Goal: Transaction & Acquisition: Obtain resource

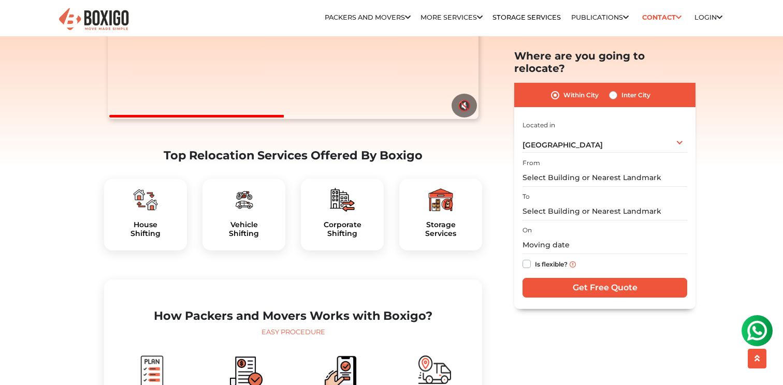
scroll to position [247, 0]
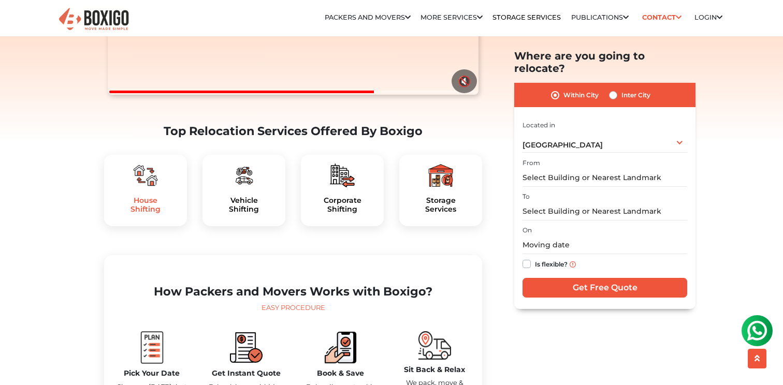
click at [146, 214] on h5 "House Shifting" at bounding box center [145, 205] width 66 height 18
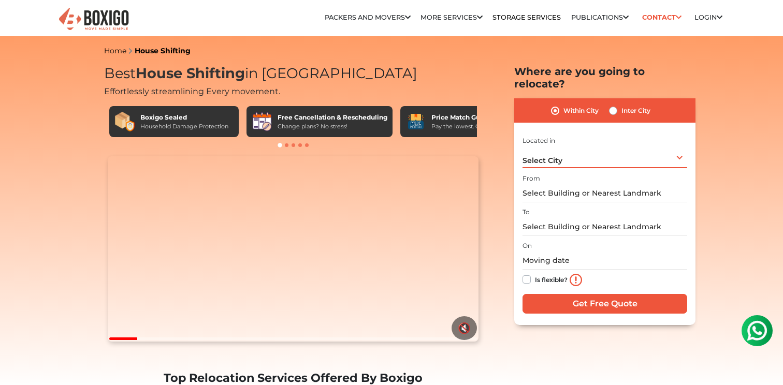
click at [575, 150] on div "Select City Select City [GEOGRAPHIC_DATA] [GEOGRAPHIC_DATA] [GEOGRAPHIC_DATA] […" at bounding box center [605, 158] width 165 height 22
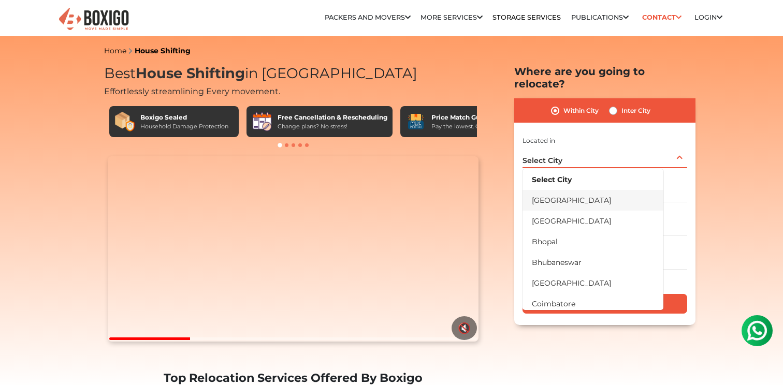
click at [556, 197] on li "[GEOGRAPHIC_DATA]" at bounding box center [593, 200] width 141 height 21
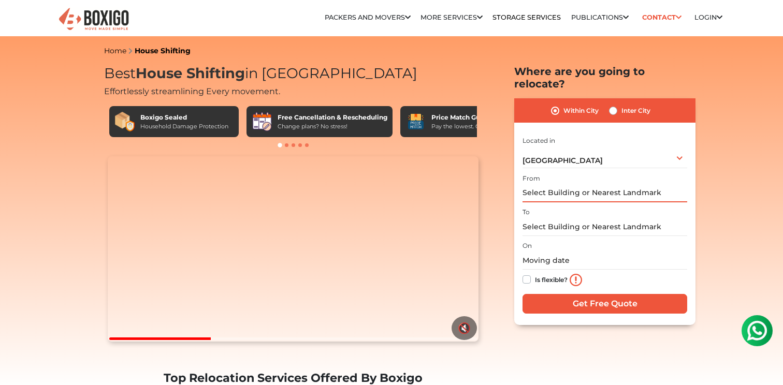
click at [570, 184] on input "text" at bounding box center [605, 193] width 165 height 18
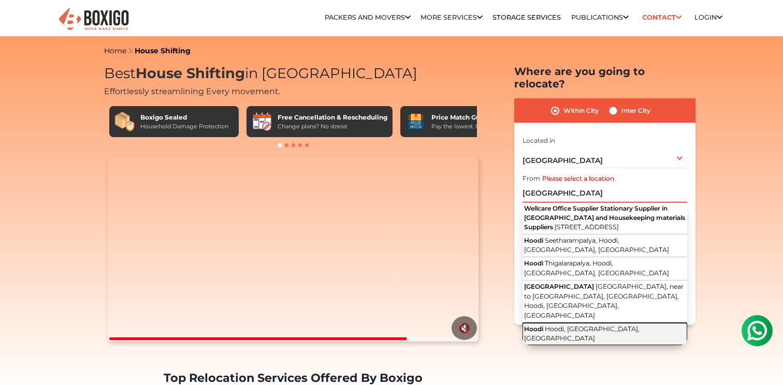
click at [597, 325] on span "Hoodi, [GEOGRAPHIC_DATA], [GEOGRAPHIC_DATA]" at bounding box center [582, 334] width 116 height 18
type input "Hoodi, Hoodi, [GEOGRAPHIC_DATA], [GEOGRAPHIC_DATA]"
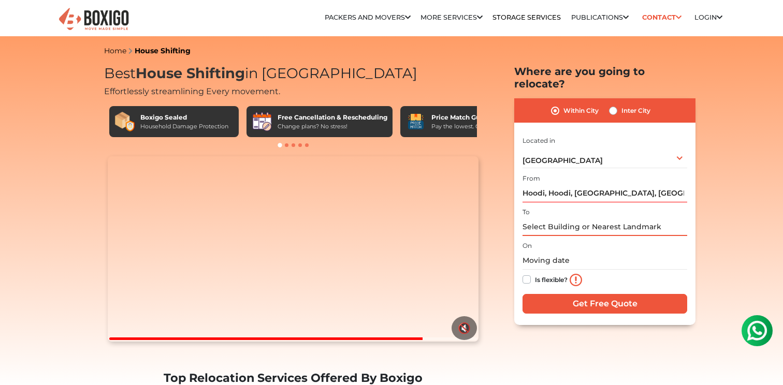
click at [581, 219] on input "text" at bounding box center [605, 227] width 165 height 18
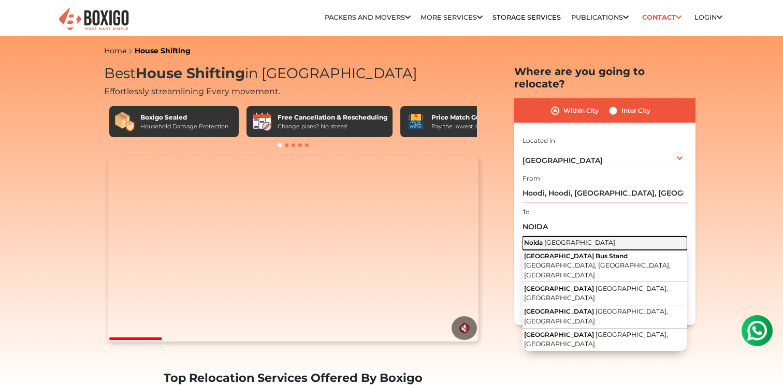
click at [590, 237] on button "[GEOGRAPHIC_DATA] [GEOGRAPHIC_DATA]" at bounding box center [605, 243] width 165 height 13
type input "[GEOGRAPHIC_DATA], [GEOGRAPHIC_DATA]"
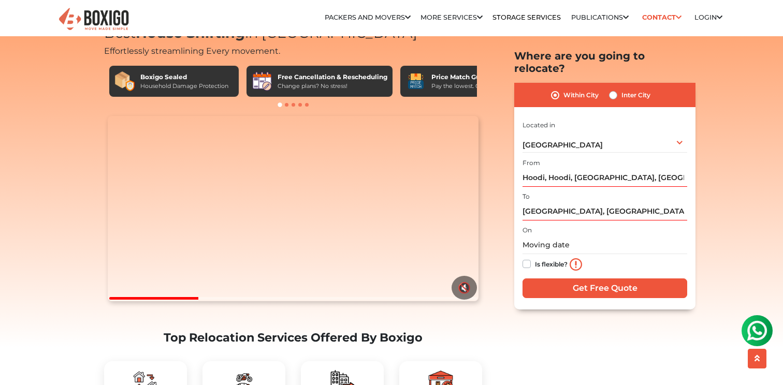
scroll to position [41, 0]
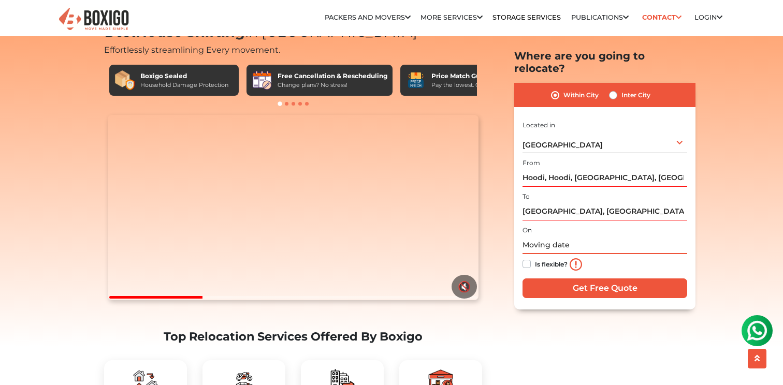
click at [547, 237] on input "text" at bounding box center [605, 246] width 165 height 18
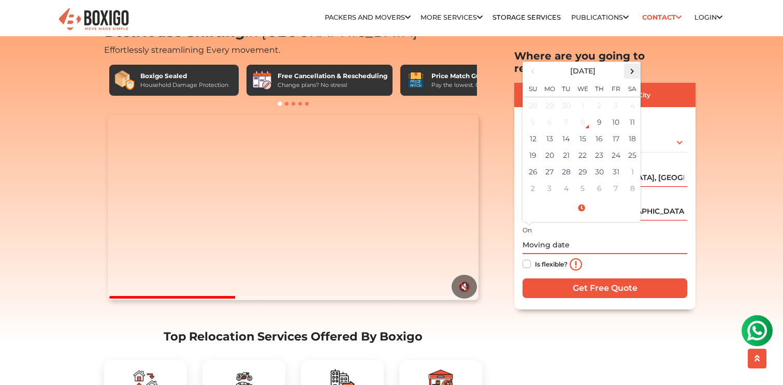
click at [631, 64] on span at bounding box center [633, 71] width 14 height 14
click at [536, 65] on span at bounding box center [533, 71] width 14 height 14
click at [628, 64] on span at bounding box center [633, 71] width 14 height 14
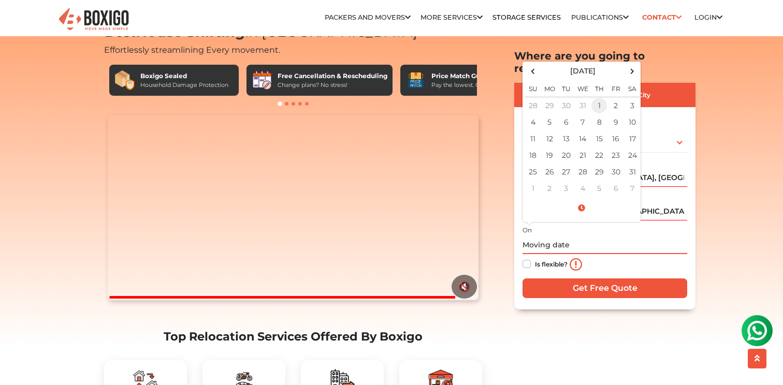
click at [594, 97] on td "1" at bounding box center [599, 105] width 17 height 17
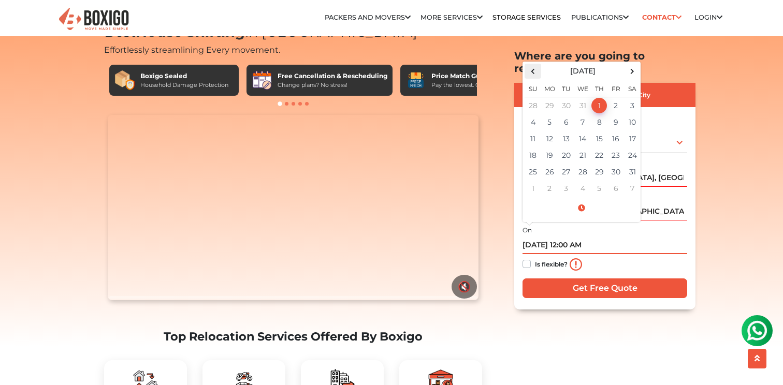
click at [535, 64] on span at bounding box center [533, 71] width 14 height 14
click at [578, 164] on td "31" at bounding box center [583, 172] width 17 height 17
type input "[DATE] 12:00 AM"
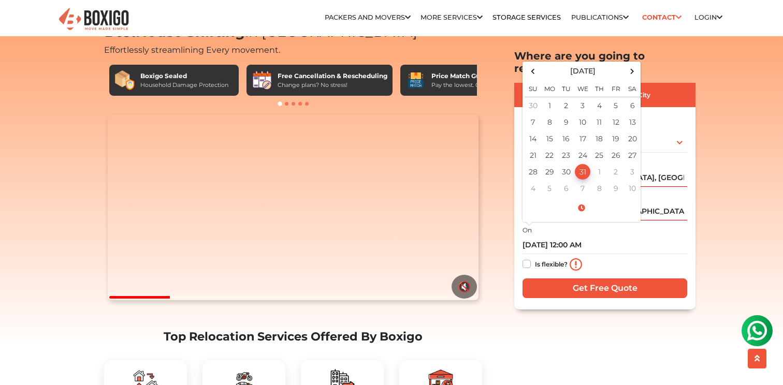
click at [633, 255] on div "Is flexible?" at bounding box center [605, 265] width 165 height 21
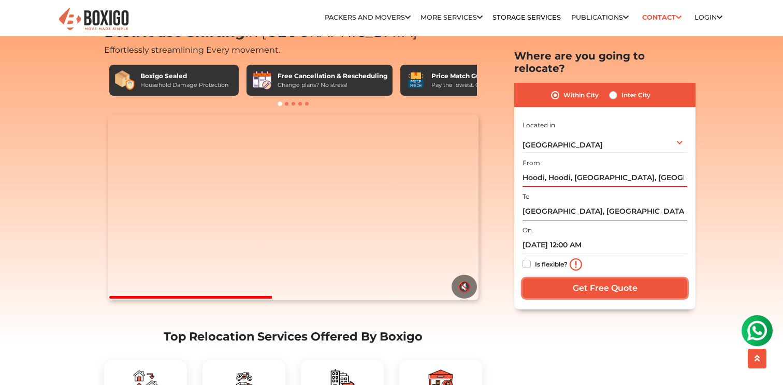
click at [627, 279] on input "Get Free Quote" at bounding box center [605, 289] width 165 height 20
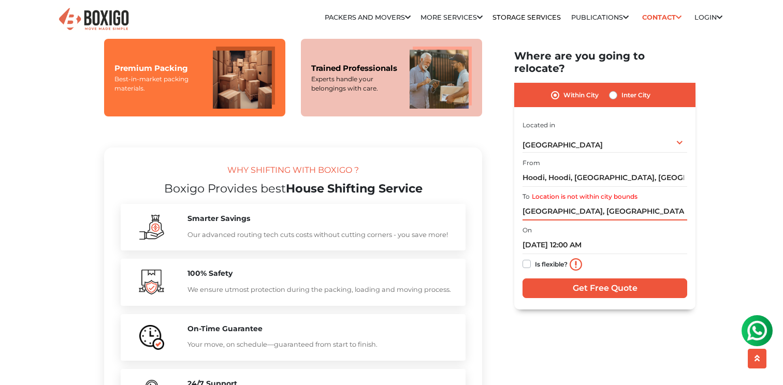
scroll to position [856, 0]
click at [555, 203] on input "[GEOGRAPHIC_DATA], [GEOGRAPHIC_DATA]" at bounding box center [605, 212] width 165 height 18
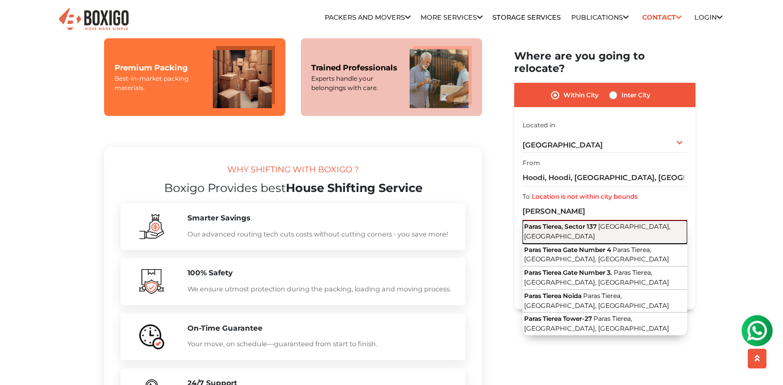
click at [584, 223] on span "Paras Tierea, Sector 137" at bounding box center [560, 227] width 73 height 8
type input "Paras Tierea, [GEOGRAPHIC_DATA], [GEOGRAPHIC_DATA]"
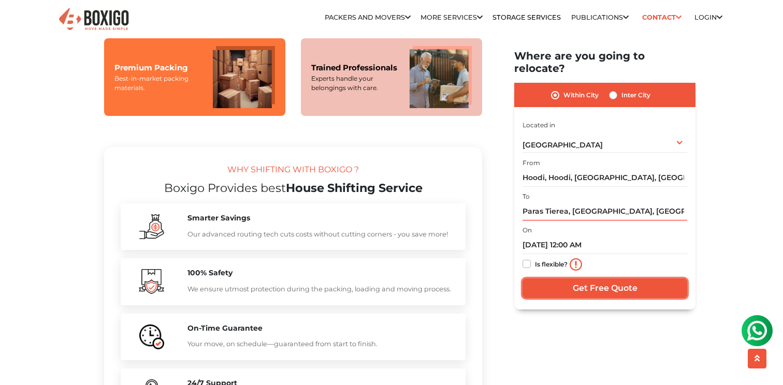
click at [581, 279] on input "Get Free Quote" at bounding box center [605, 289] width 165 height 20
